Goal: Task Accomplishment & Management: Use online tool/utility

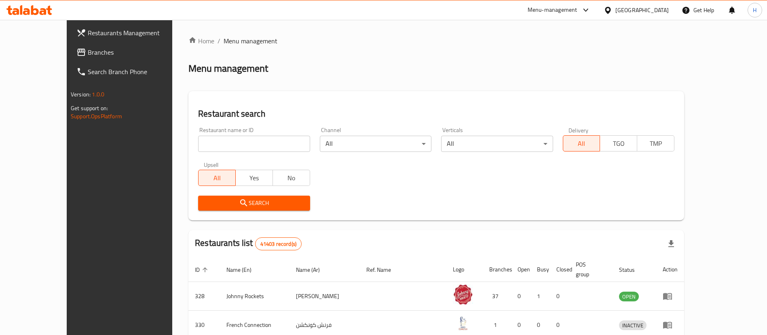
click at [88, 57] on span "Branches" at bounding box center [138, 52] width 101 height 10
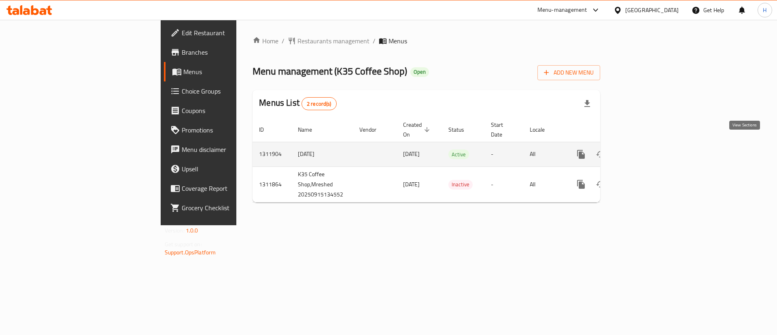
click at [644, 149] on icon "enhanced table" at bounding box center [639, 154] width 10 height 10
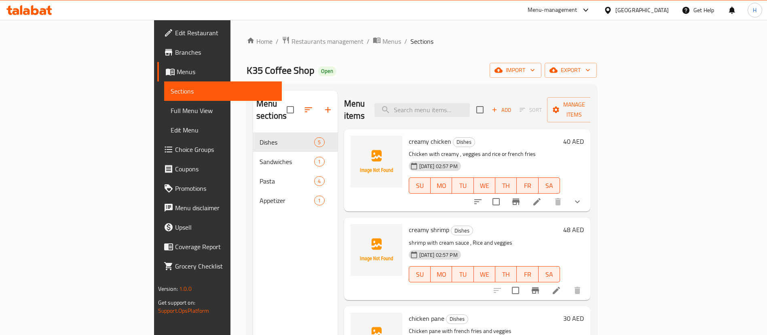
click at [396, 83] on div "Home / Restaurants management / Menus / Sections K35 Coffee Shop Open import ex…" at bounding box center [422, 234] width 350 height 396
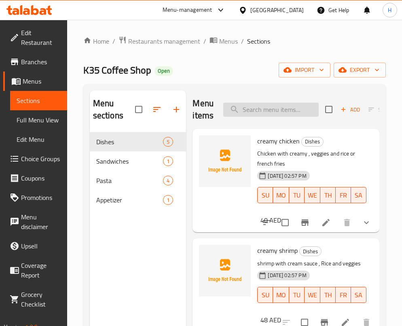
click at [258, 114] on input "search" at bounding box center [270, 110] width 95 height 14
click at [256, 110] on input "search" at bounding box center [270, 110] width 95 height 14
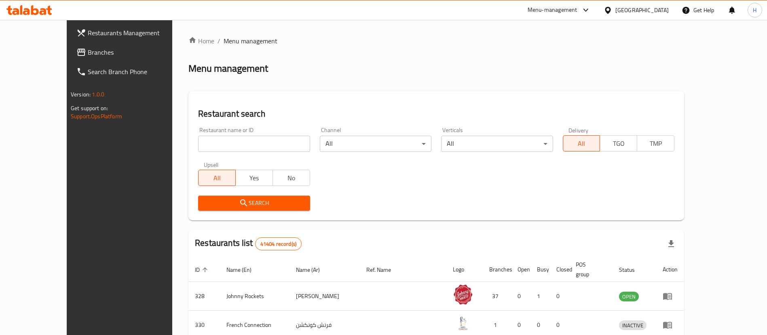
click at [88, 50] on span "Branches" at bounding box center [138, 52] width 101 height 10
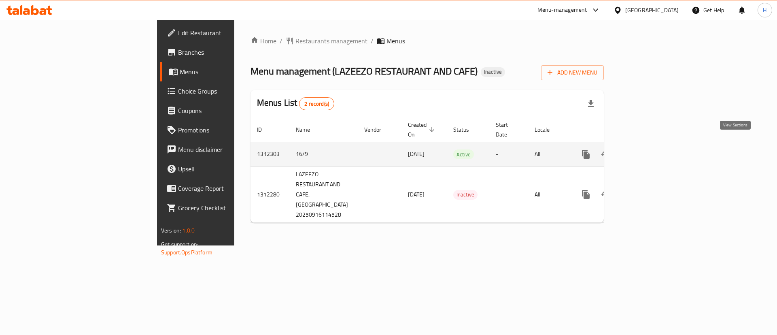
click at [649, 149] on icon "enhanced table" at bounding box center [644, 154] width 10 height 10
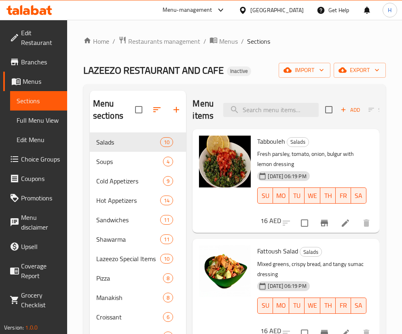
click at [271, 33] on div "Home / Restaurants management / Menus / Sections LAZEEZO RESTAURANT AND CAFE In…" at bounding box center [234, 233] width 335 height 427
click at [290, 32] on div "Home / Restaurants management / Menus / Sections LAZEEZO RESTAURANT AND CAFE In…" at bounding box center [234, 233] width 335 height 427
drag, startPoint x: 290, startPoint y: 32, endPoint x: 280, endPoint y: 31, distance: 10.5
click at [280, 111] on input "search" at bounding box center [270, 110] width 95 height 14
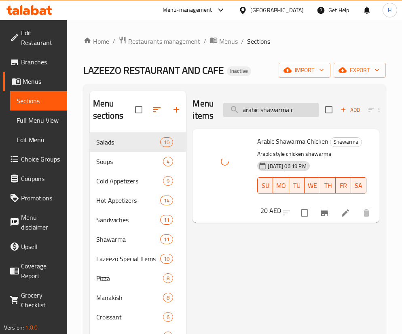
click at [299, 109] on input "arabic shawarma c" at bounding box center [270, 110] width 95 height 14
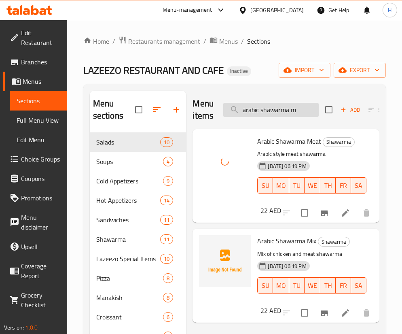
click at [288, 112] on input "arabic shawarma m" at bounding box center [270, 110] width 95 height 14
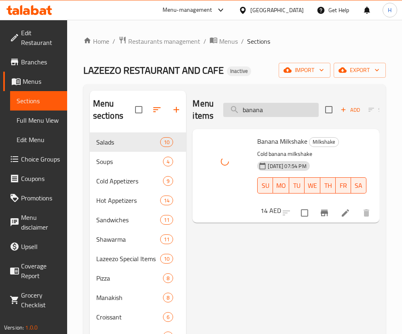
click at [251, 114] on input "banana" at bounding box center [270, 110] width 95 height 14
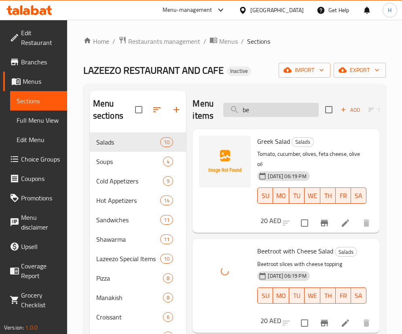
click at [276, 105] on input "be" at bounding box center [270, 110] width 95 height 14
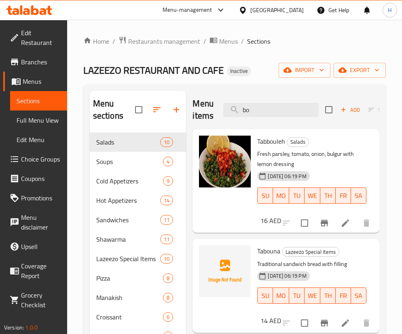
click at [270, 117] on div "Menu items bo Add Sort Manage items" at bounding box center [286, 110] width 187 height 38
click at [269, 111] on input "bo" at bounding box center [270, 110] width 95 height 14
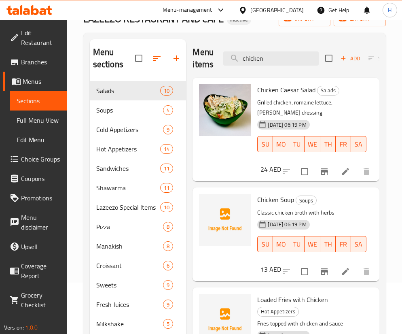
scroll to position [45, 0]
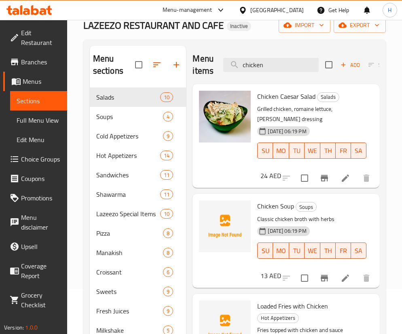
click at [355, 116] on p "Grilled chicken, romaine lettuce, Caesar dressing" at bounding box center [311, 114] width 109 height 20
click at [290, 70] on input "chicken" at bounding box center [270, 65] width 95 height 14
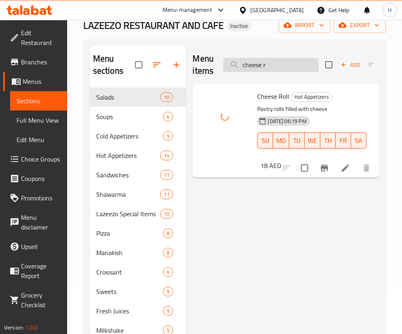
click at [273, 68] on input "cheese r" at bounding box center [270, 65] width 95 height 14
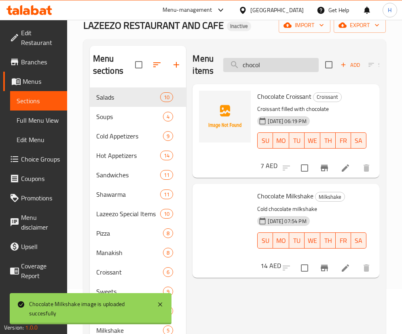
click at [271, 71] on input "chocol" at bounding box center [270, 65] width 95 height 14
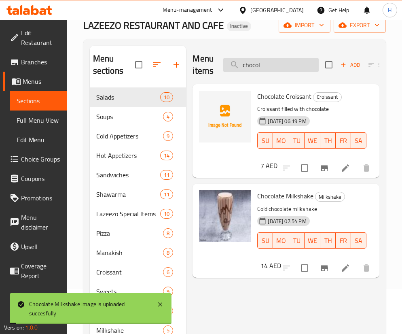
click at [271, 71] on input "chocol" at bounding box center [270, 65] width 95 height 14
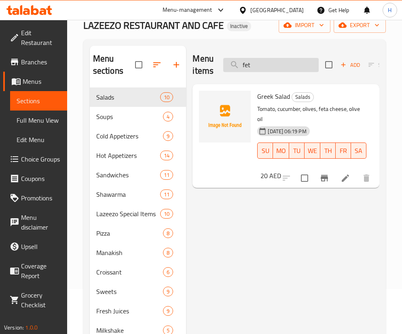
click at [267, 61] on input "fet" at bounding box center [270, 65] width 95 height 14
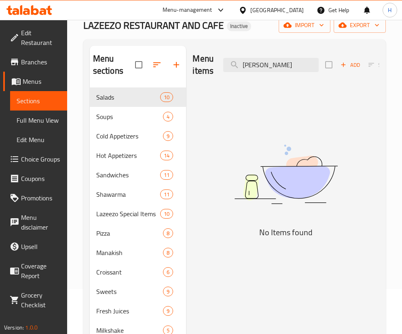
click at [341, 210] on img at bounding box center [286, 174] width 187 height 99
click at [278, 67] on input "alfredo" at bounding box center [270, 65] width 95 height 14
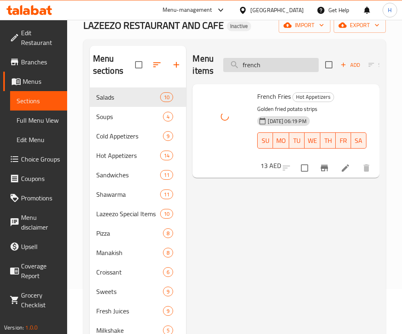
click at [279, 64] on input "french" at bounding box center [270, 65] width 95 height 14
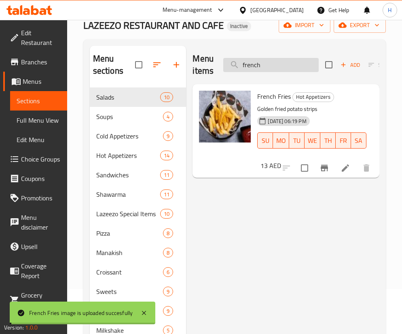
click at [279, 64] on input "french" at bounding box center [270, 65] width 95 height 14
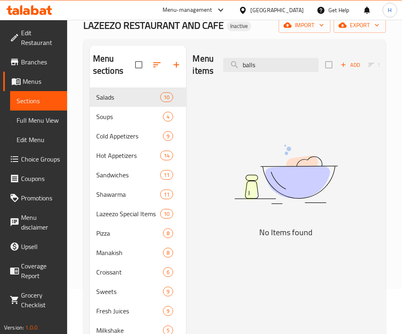
drag, startPoint x: 314, startPoint y: 150, endPoint x: 306, endPoint y: 141, distance: 11.5
click at [314, 150] on img at bounding box center [286, 174] width 187 height 99
click at [251, 61] on input "balls" at bounding box center [270, 65] width 95 height 14
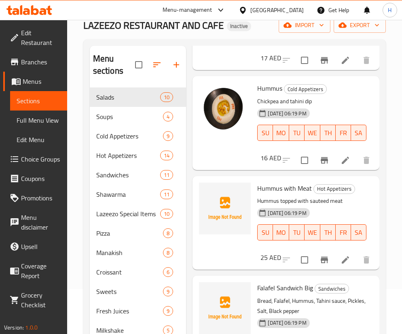
scroll to position [117, 0]
click at [383, 173] on div "Menu sections Salads 10 Soups 4 Cold Appetizers 9 Hot Appetizers 14 Sandwiches …" at bounding box center [234, 212] width 303 height 347
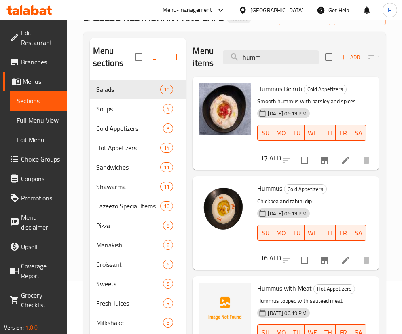
scroll to position [0, 0]
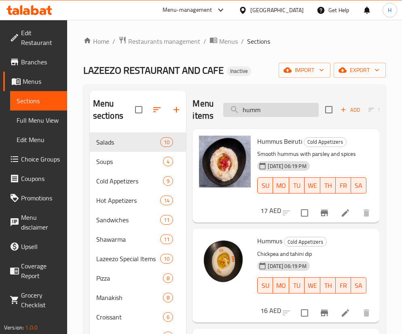
click at [286, 108] on input "humm" at bounding box center [270, 110] width 95 height 14
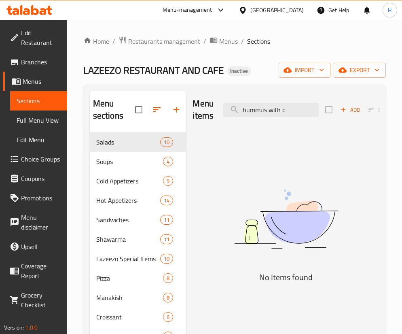
click at [316, 180] on img at bounding box center [286, 219] width 187 height 99
click at [290, 109] on input "hummus with c" at bounding box center [270, 110] width 95 height 14
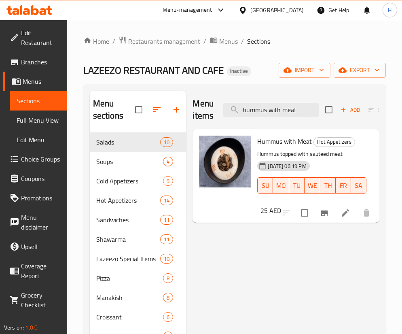
click at [299, 242] on div "Menu items hummus with meat Add Sort Manage items Hummus with Meat Hot Appetize…" at bounding box center [282, 258] width 193 height 334
click at [286, 110] on input "hummus with meat" at bounding box center [270, 110] width 95 height 14
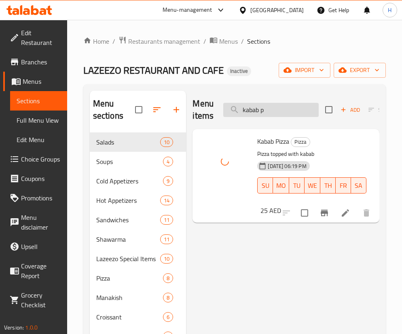
click at [271, 109] on input "kabab p" at bounding box center [270, 110] width 95 height 14
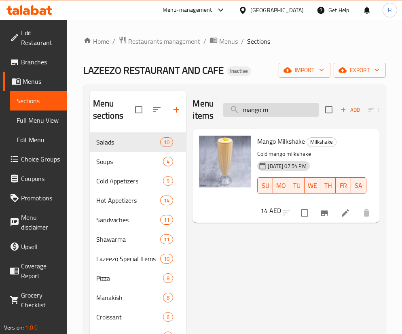
click at [287, 111] on input "mango m" at bounding box center [270, 110] width 95 height 14
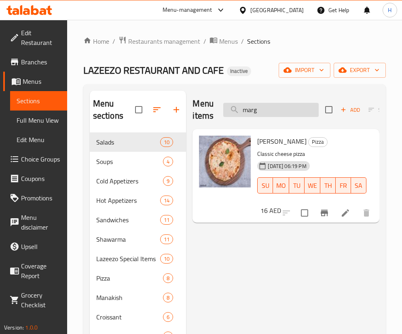
click at [284, 112] on input "marg" at bounding box center [270, 110] width 95 height 14
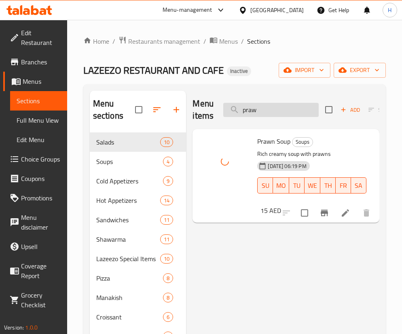
click at [280, 110] on input "praw" at bounding box center [270, 110] width 95 height 14
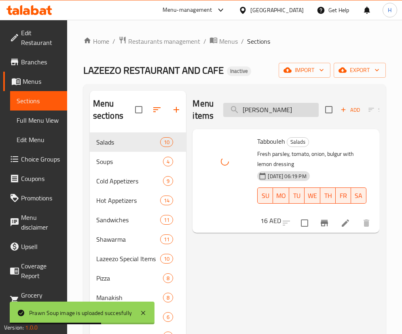
click at [286, 114] on input "tabb" at bounding box center [270, 110] width 95 height 14
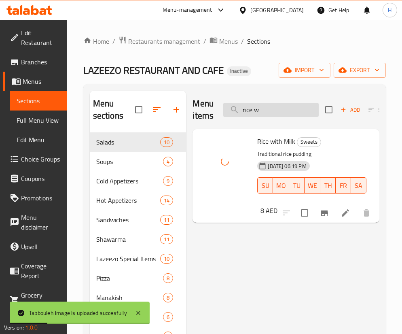
click at [311, 108] on input "rice w" at bounding box center [270, 110] width 95 height 14
click at [289, 108] on input "seafood" at bounding box center [270, 110] width 95 height 14
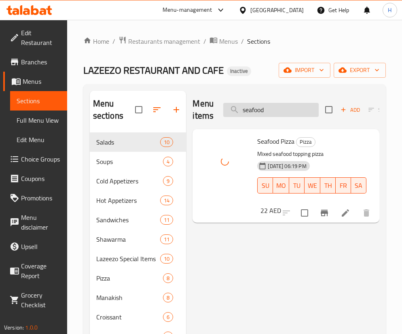
click at [289, 108] on input "seafood" at bounding box center [270, 110] width 95 height 14
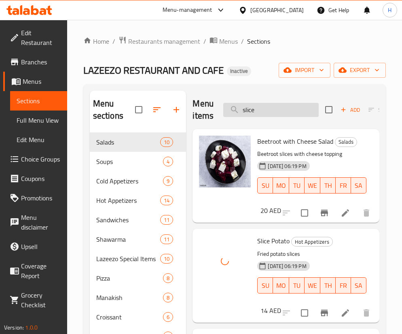
click at [265, 111] on input "slice" at bounding box center [270, 110] width 95 height 14
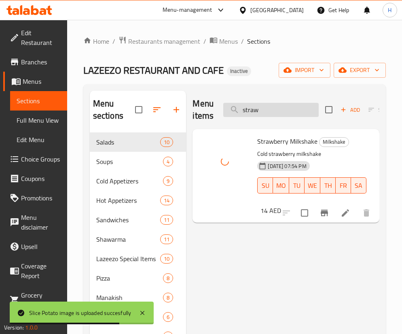
click at [259, 110] on input "straw" at bounding box center [270, 110] width 95 height 14
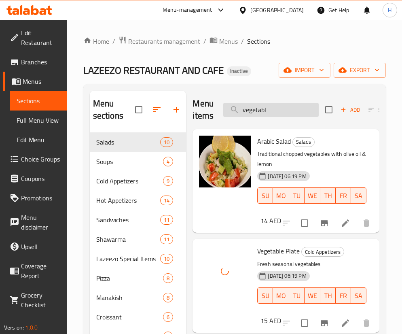
click at [294, 112] on input "vegetabl" at bounding box center [270, 110] width 95 height 14
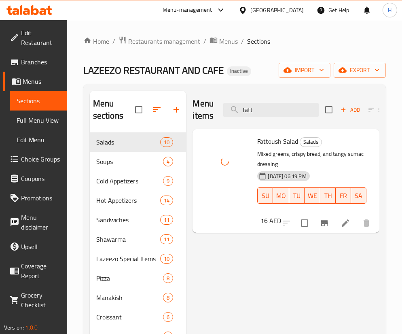
click at [282, 120] on div "Menu items fatt Add Sort Manage items" at bounding box center [286, 110] width 187 height 38
click at [278, 106] on input "fatt" at bounding box center [270, 110] width 95 height 14
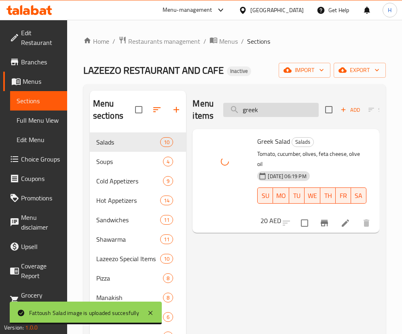
click at [276, 108] on input "greek" at bounding box center [270, 110] width 95 height 14
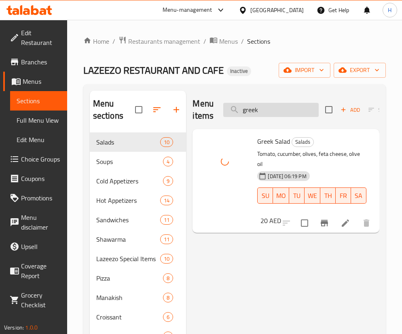
click at [276, 108] on input "greek" at bounding box center [270, 110] width 95 height 14
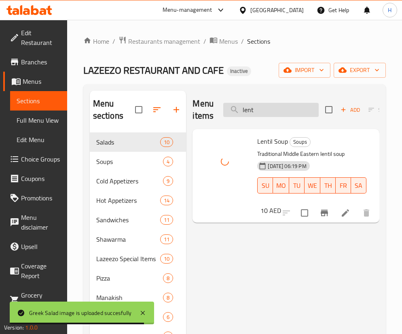
click at [280, 110] on input "lent" at bounding box center [270, 110] width 95 height 14
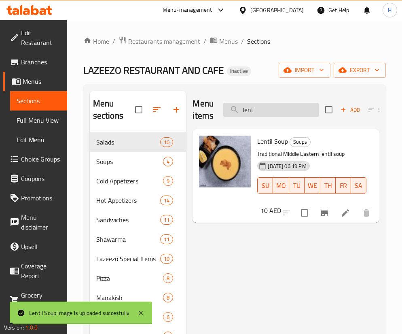
type input "o"
type input "l"
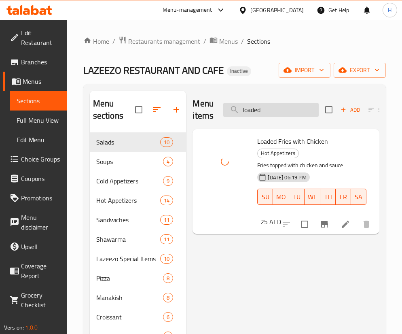
click at [298, 106] on input "loaded" at bounding box center [270, 110] width 95 height 14
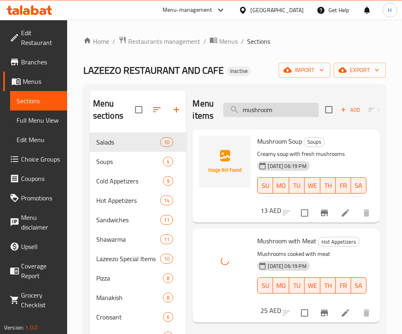
click at [289, 110] on input "mushroom" at bounding box center [270, 110] width 95 height 14
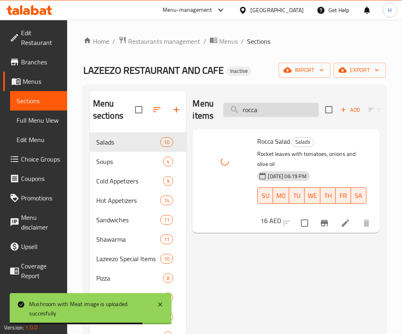
click at [301, 110] on input "rocca" at bounding box center [270, 110] width 95 height 14
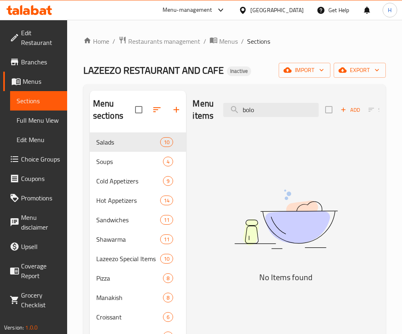
click at [347, 218] on img at bounding box center [286, 219] width 187 height 99
click at [278, 106] on input "bolo" at bounding box center [270, 110] width 95 height 14
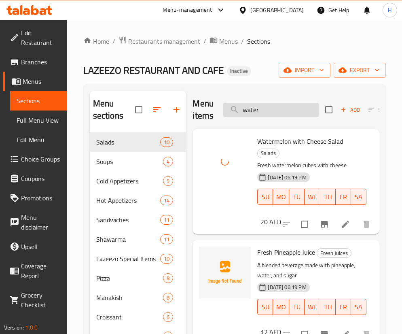
click at [279, 106] on input "water" at bounding box center [270, 110] width 95 height 14
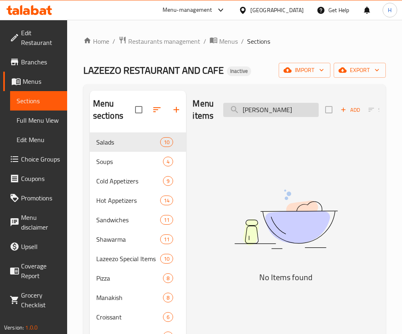
click at [265, 107] on input "alfredo" at bounding box center [270, 110] width 95 height 14
click at [363, 170] on img at bounding box center [286, 219] width 187 height 99
click at [299, 110] on input "alfredo" at bounding box center [270, 110] width 95 height 14
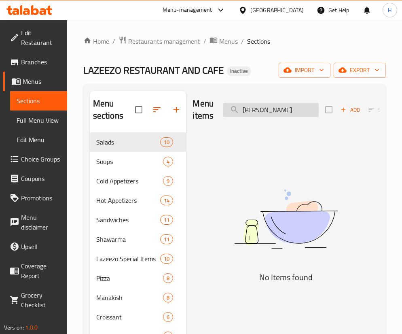
click at [299, 110] on input "alfredo" at bounding box center [270, 110] width 95 height 14
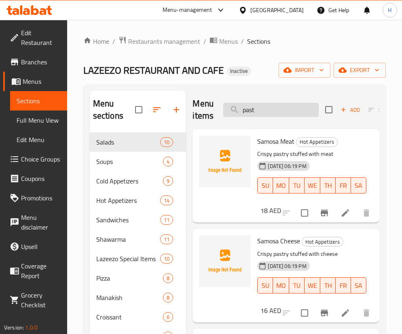
click at [291, 108] on input "past" at bounding box center [270, 110] width 95 height 14
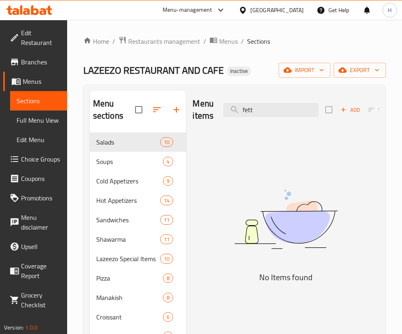
click at [309, 160] on div "Menu items fett Add Sort Manage items No Items found" at bounding box center [282, 258] width 193 height 334
click at [256, 112] on input "fett" at bounding box center [270, 110] width 95 height 14
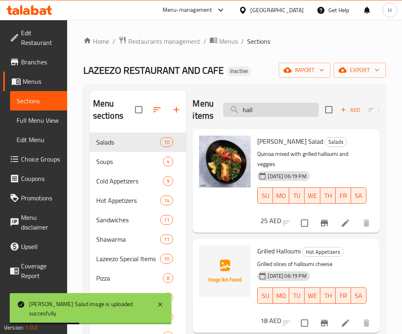
click at [259, 107] on input "hall" at bounding box center [270, 110] width 95 height 14
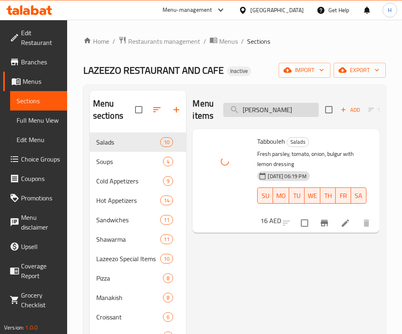
click at [288, 116] on input "tabb" at bounding box center [270, 110] width 95 height 14
click at [288, 112] on input "tabb" at bounding box center [270, 110] width 95 height 14
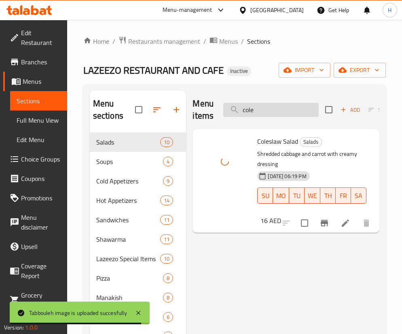
click at [269, 106] on input "cole" at bounding box center [270, 110] width 95 height 14
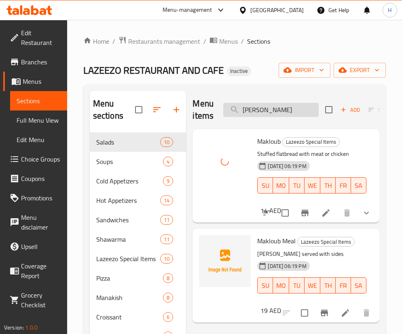
click at [286, 113] on input "makl" at bounding box center [270, 110] width 95 height 14
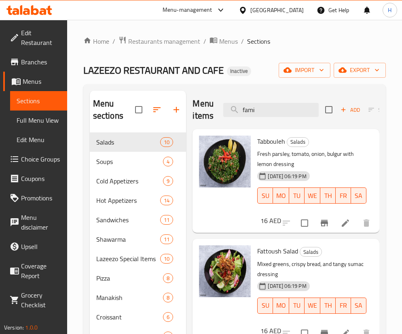
click at [305, 101] on div "Menu items fami Add Sort Manage items" at bounding box center [286, 110] width 187 height 38
click at [301, 107] on input "fami" at bounding box center [270, 110] width 95 height 14
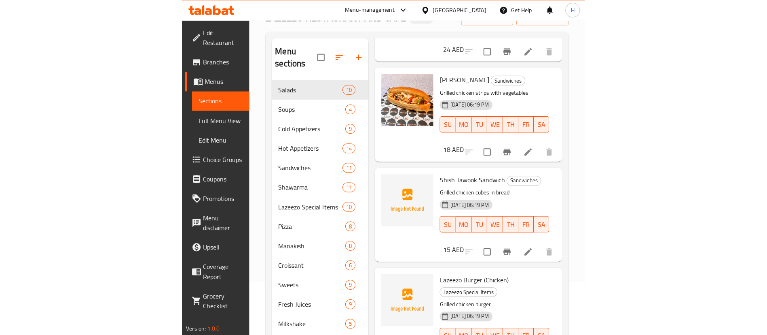
scroll to position [39, 0]
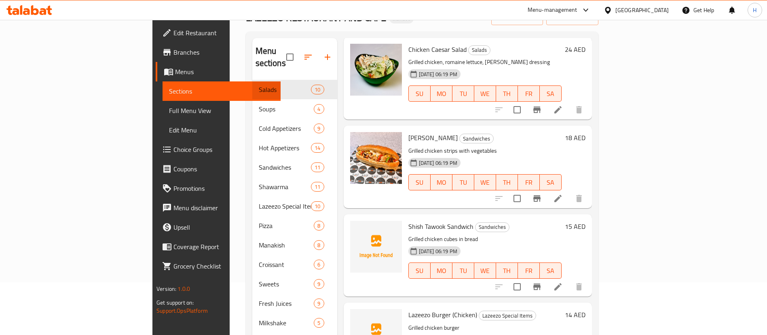
type input "grilled c"
